Goal: Navigation & Orientation: Find specific page/section

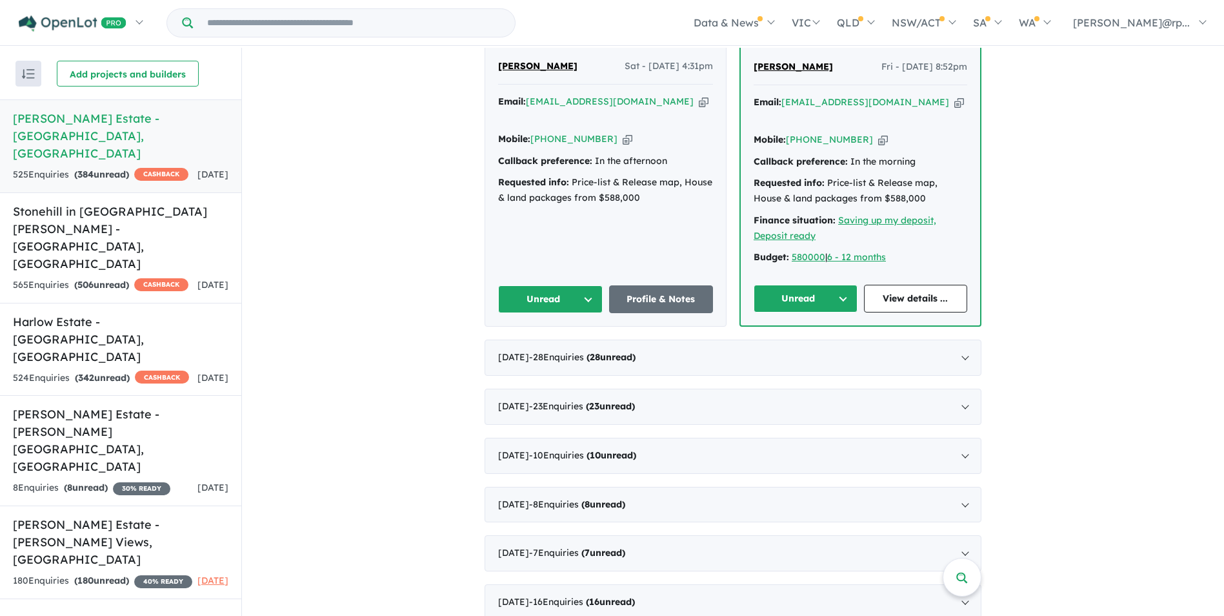
scroll to position [903, 0]
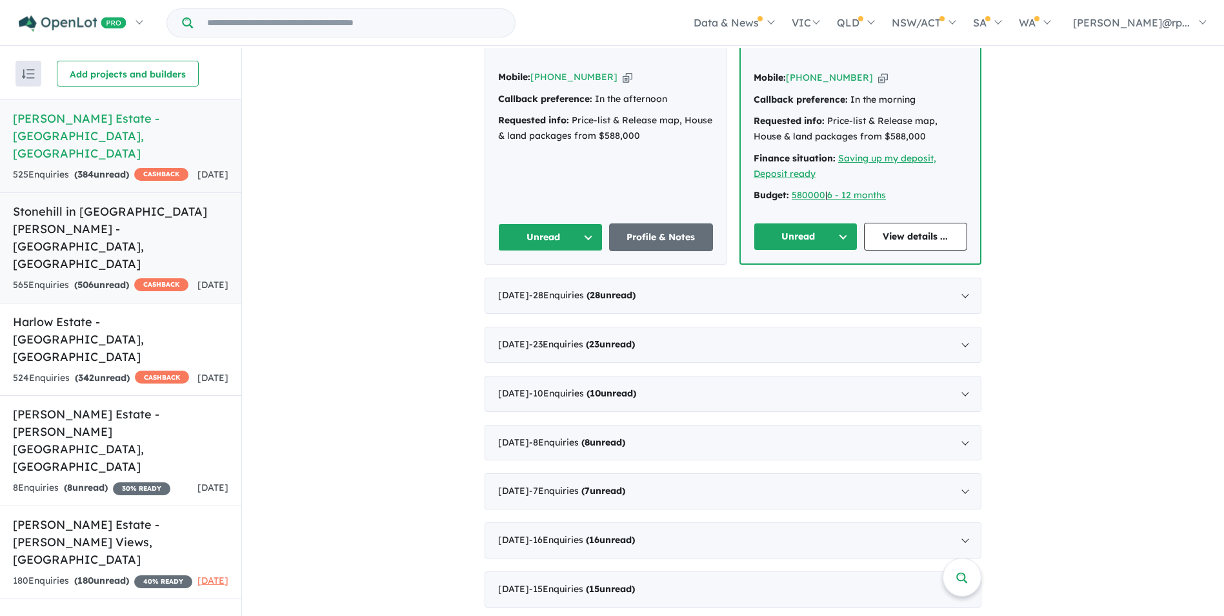
click at [223, 203] on h5 "Stonehill in [GEOGRAPHIC_DATA][PERSON_NAME] - [GEOGRAPHIC_DATA] , [GEOGRAPHIC_D…" at bounding box center [120, 238] width 215 height 70
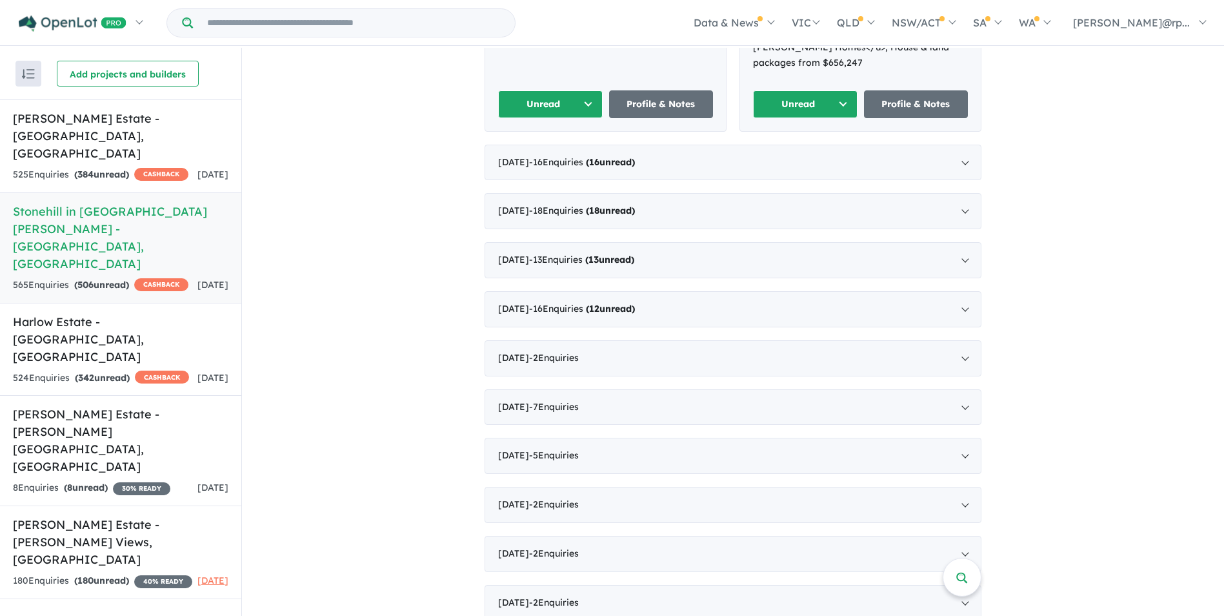
scroll to position [323, 0]
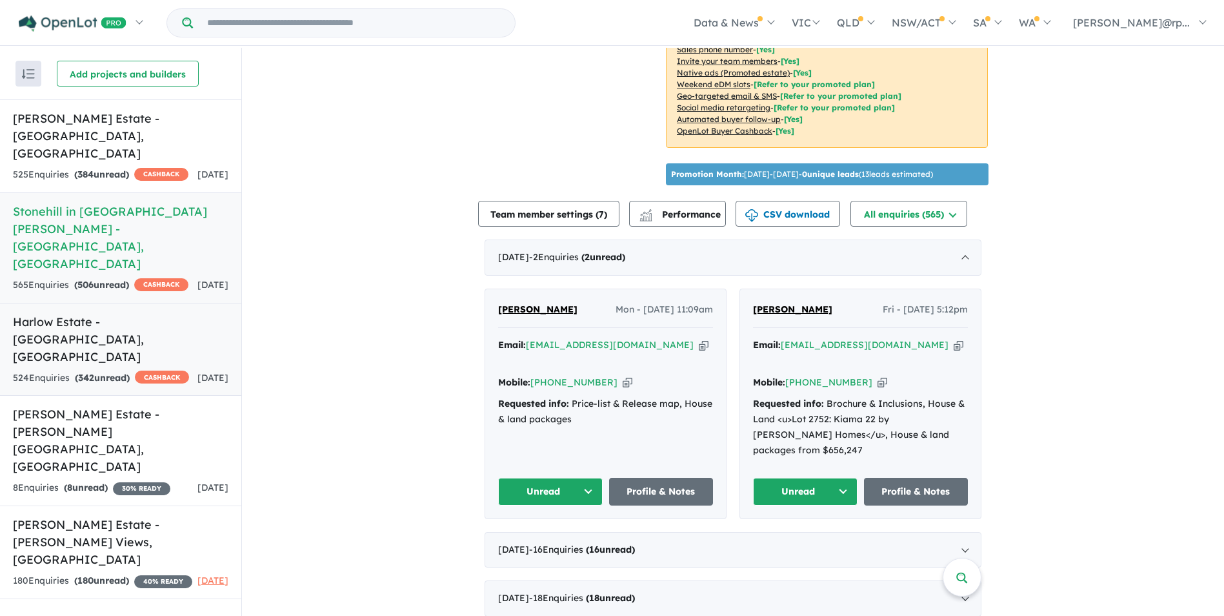
click at [190, 313] on h5 "Harlow Estate - [GEOGRAPHIC_DATA] , [GEOGRAPHIC_DATA]" at bounding box center [120, 339] width 215 height 52
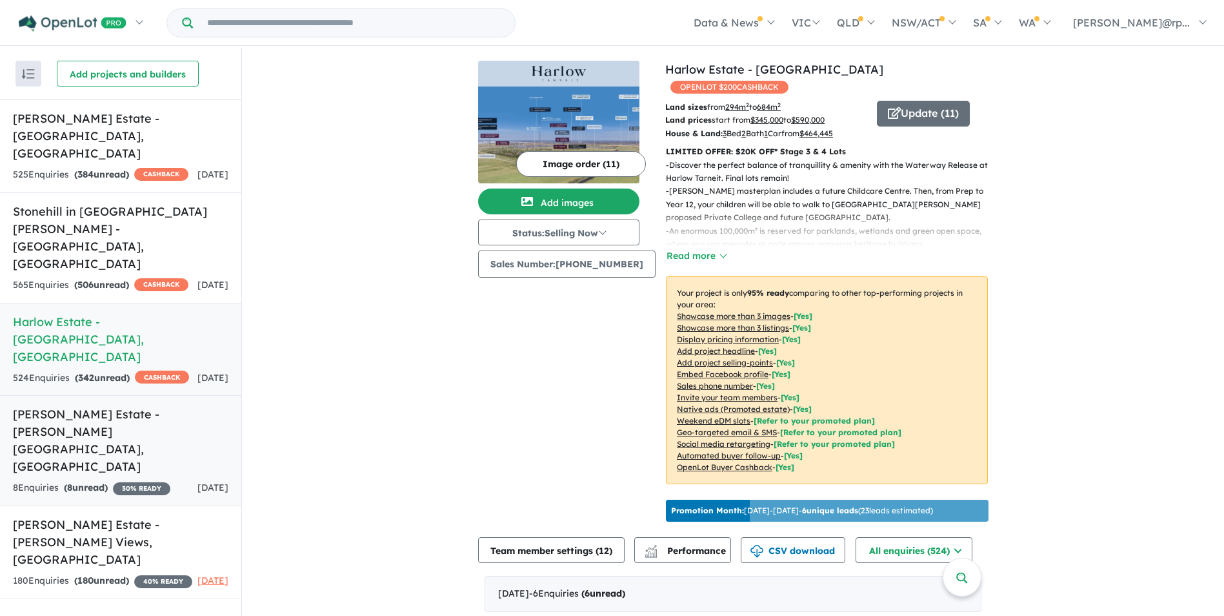
click at [208, 405] on h5 "[PERSON_NAME] Estate - [PERSON_NAME][GEOGRAPHIC_DATA] , [GEOGRAPHIC_DATA]" at bounding box center [120, 440] width 215 height 70
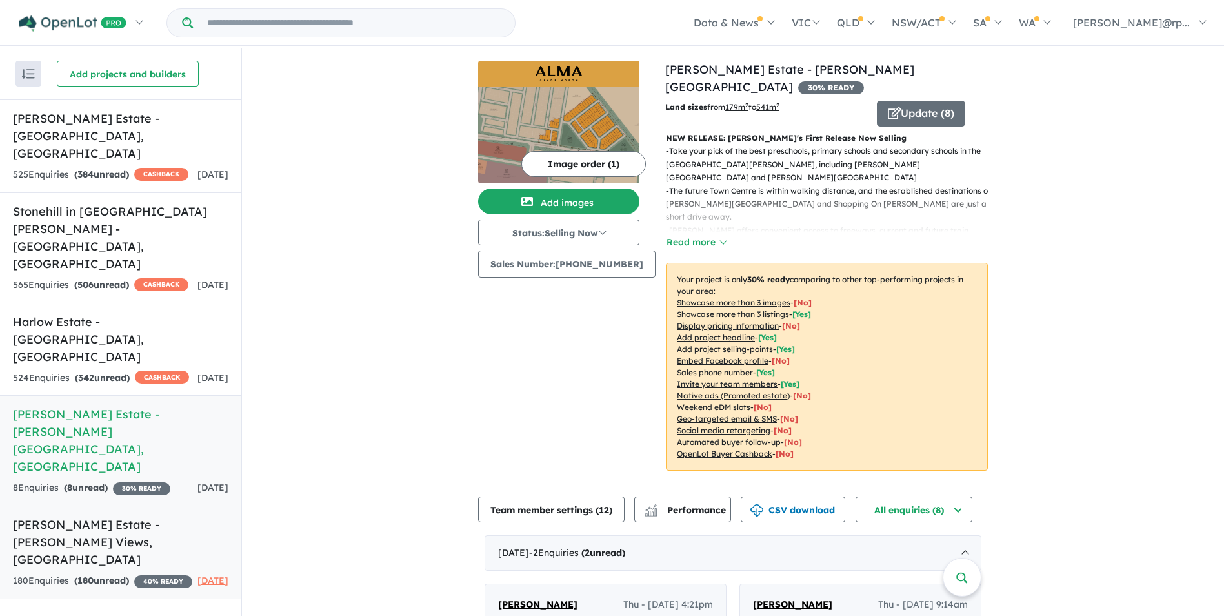
click at [230, 505] on link "[PERSON_NAME] Estate - [PERSON_NAME] Views , [GEOGRAPHIC_DATA] 180 Enquir ies (…" at bounding box center [120, 552] width 241 height 94
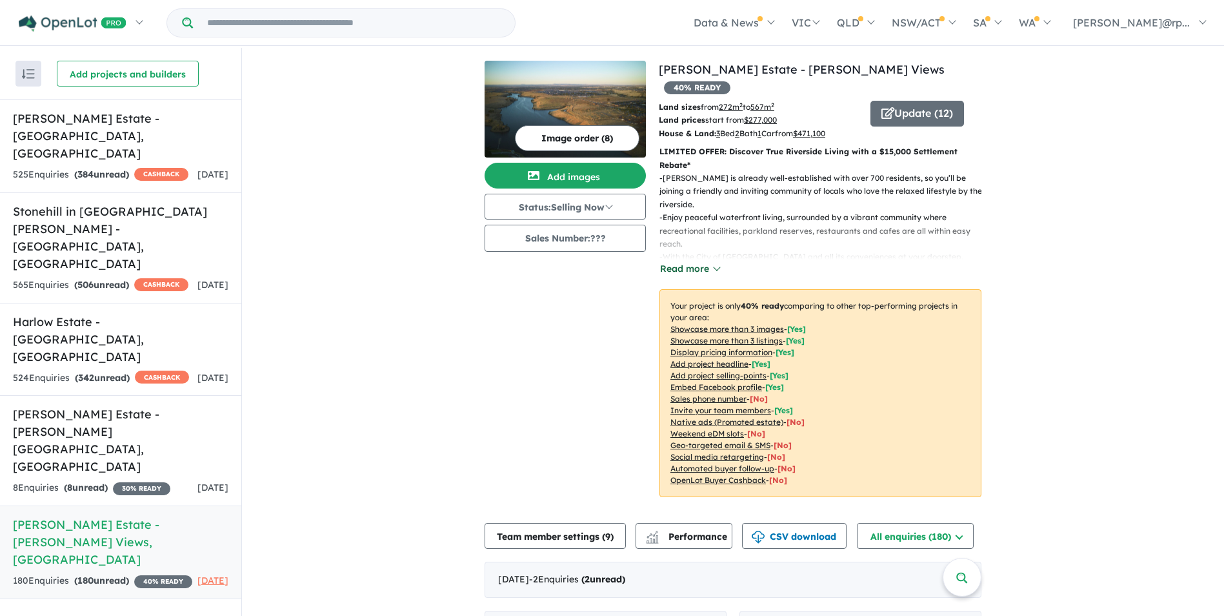
click at [712, 261] on button "Read more" at bounding box center [689, 268] width 61 height 15
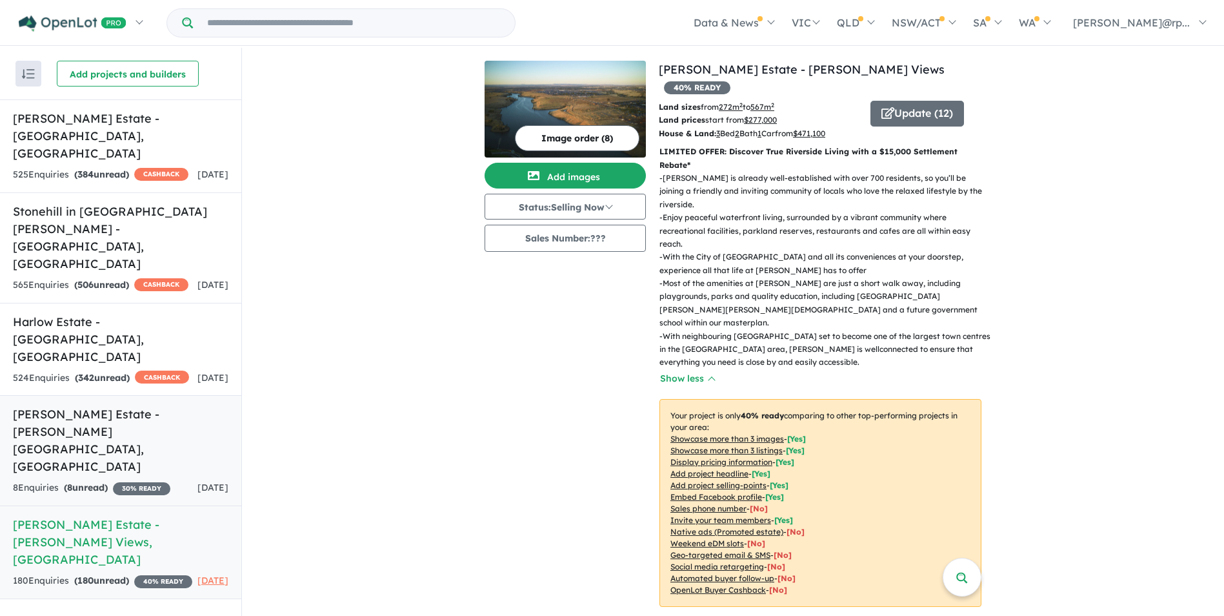
click at [52, 480] on div "8 Enquir ies ( 8 unread) 30 % READY" at bounding box center [91, 487] width 157 height 15
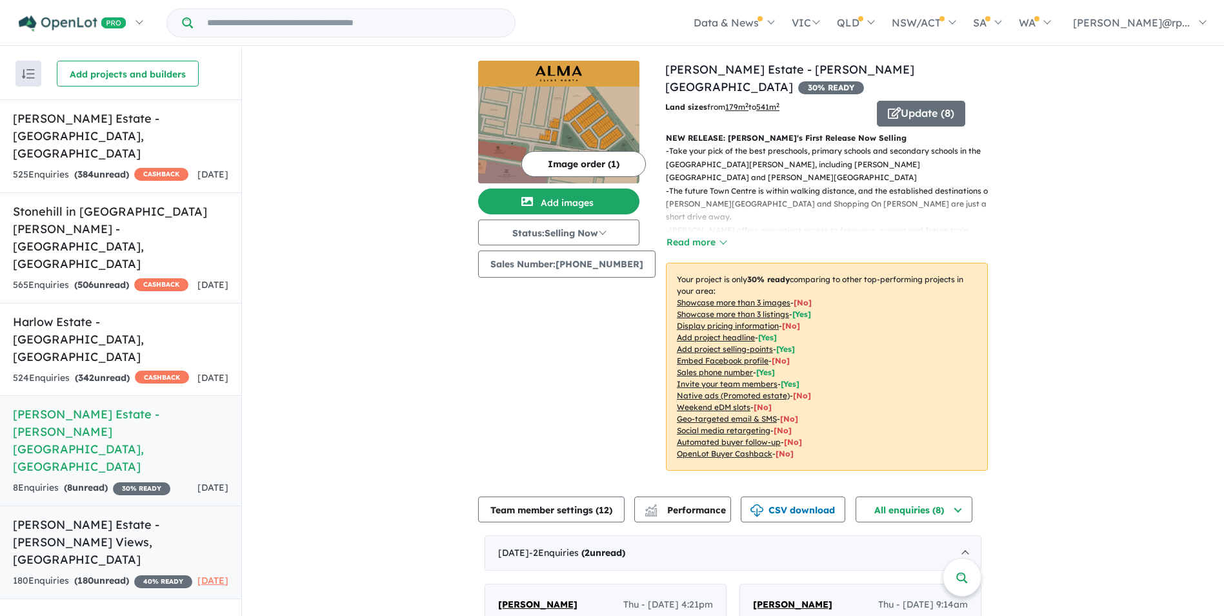
click at [85, 516] on h5 "[PERSON_NAME] Estate - [PERSON_NAME][GEOGRAPHIC_DATA] , [GEOGRAPHIC_DATA]" at bounding box center [120, 542] width 215 height 52
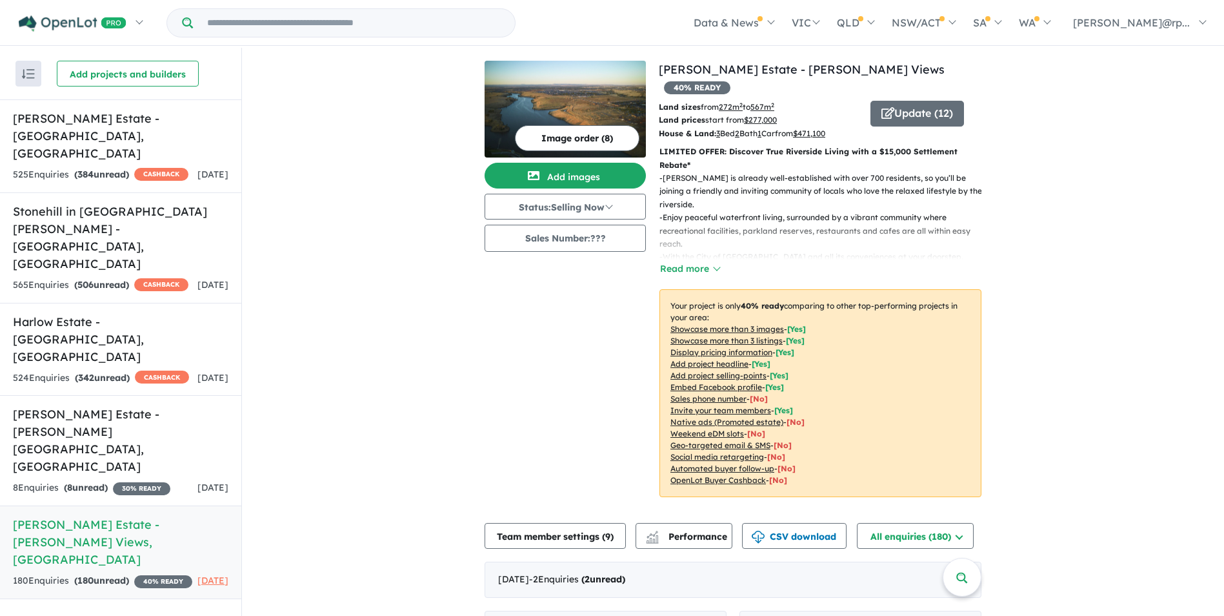
click at [585, 112] on img at bounding box center [565, 109] width 161 height 97
